Goal: Communication & Community: Participate in discussion

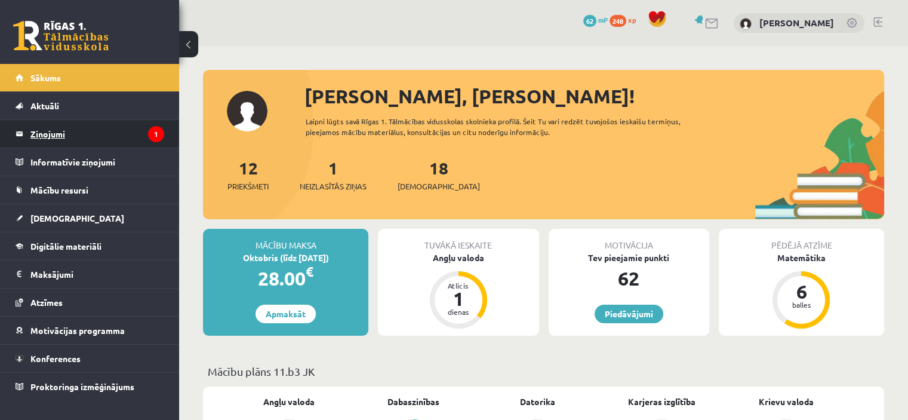
click at [108, 124] on legend "Ziņojumi 1" at bounding box center [97, 133] width 134 height 27
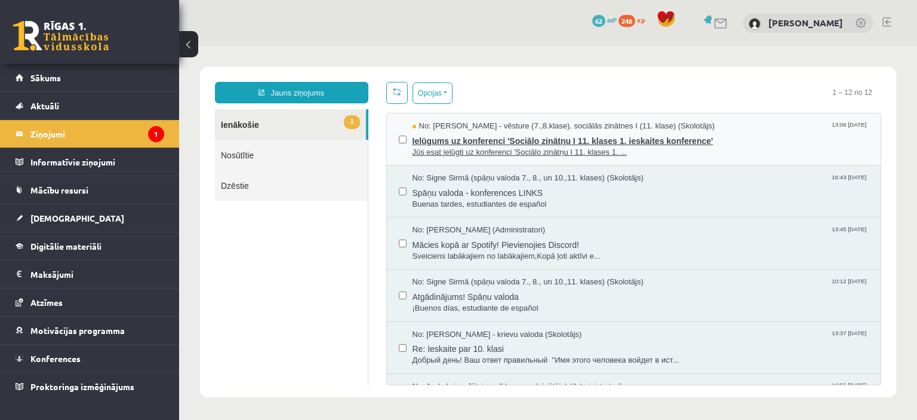
click at [524, 151] on span "Jūs esat ielūgti uz konferenci 'Sociālo zinātņu I 11. klases 1. ..." at bounding box center [641, 152] width 457 height 11
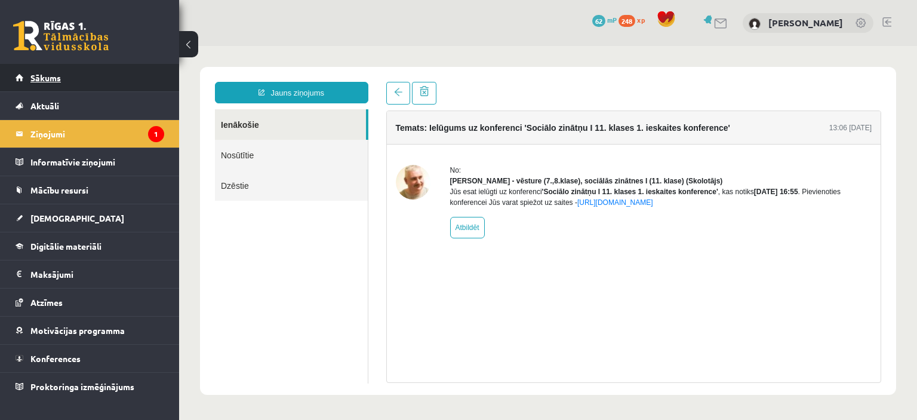
click at [129, 90] on link "Sākums" at bounding box center [90, 77] width 149 height 27
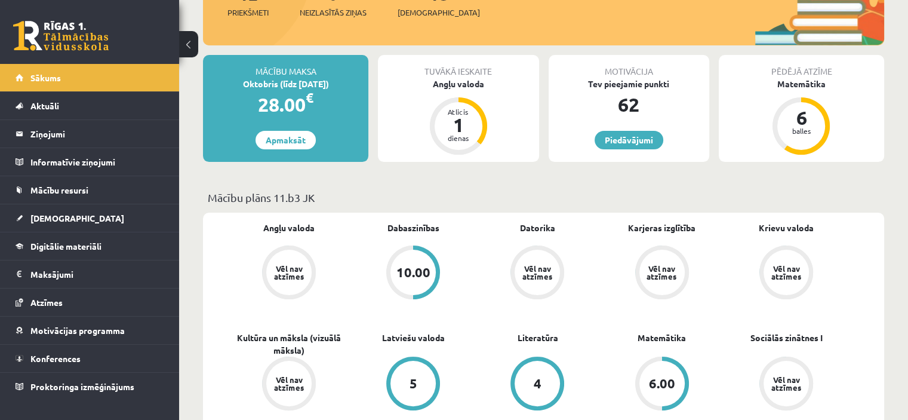
scroll to position [174, 0]
